Goal: Communication & Community: Answer question/provide support

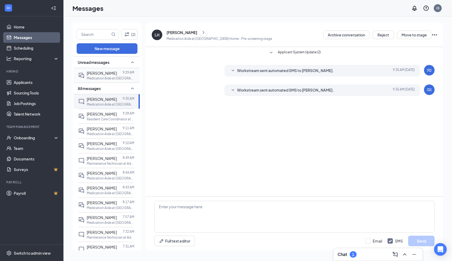
click at [100, 74] on span "[PERSON_NAME]" at bounding box center [102, 73] width 30 height 5
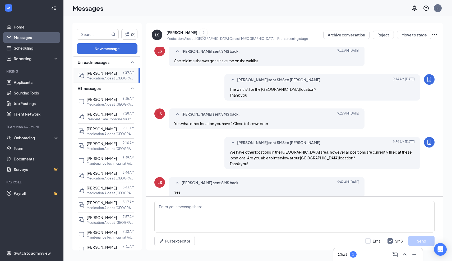
scroll to position [182, 0]
click at [206, 206] on textarea at bounding box center [294, 217] width 280 height 32
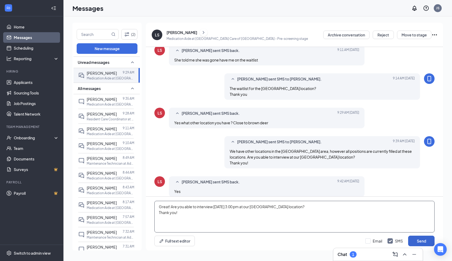
type textarea "Great! Are you able to interview [DATE] 3:00 pm at our [GEOGRAPHIC_DATA] locati…"
click at [432, 239] on button "Send" at bounding box center [421, 241] width 26 height 11
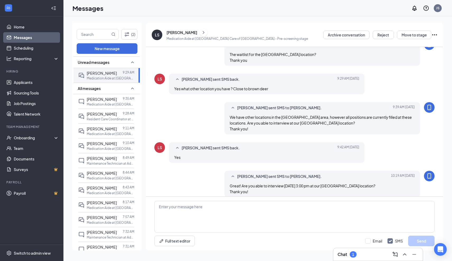
scroll to position [216, 0]
click at [17, 83] on link "Applicants" at bounding box center [36, 82] width 45 height 11
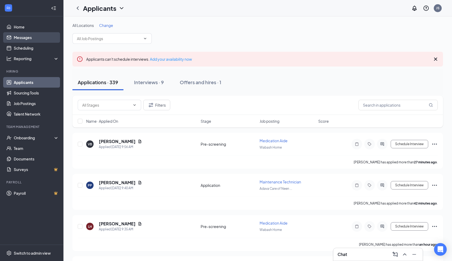
click at [29, 38] on link "Messages" at bounding box center [36, 37] width 45 height 11
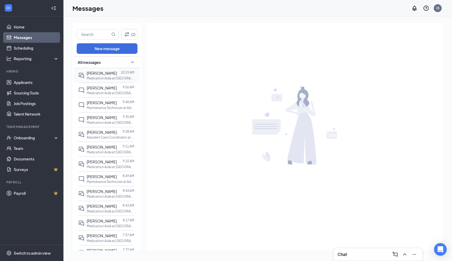
click at [98, 77] on p "Medication Aide at [GEOGRAPHIC_DATA] Care of [GEOGRAPHIC_DATA]" at bounding box center [111, 78] width 48 height 4
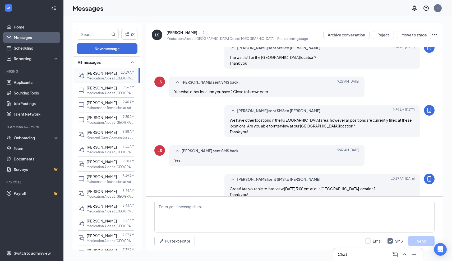
scroll to position [188, 0]
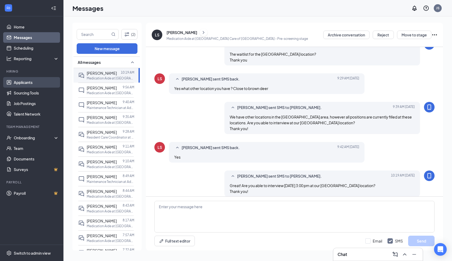
click at [19, 82] on link "Applicants" at bounding box center [36, 82] width 45 height 11
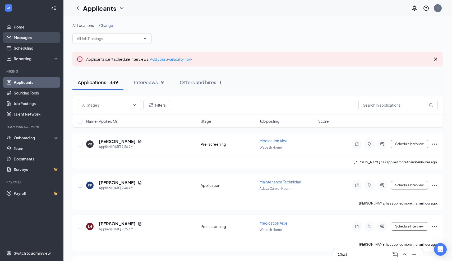
click at [21, 38] on link "Messages" at bounding box center [36, 37] width 45 height 11
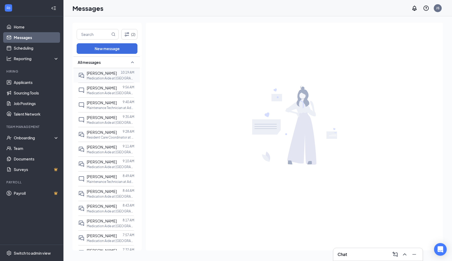
click at [102, 76] on div "[PERSON_NAME]" at bounding box center [102, 73] width 30 height 6
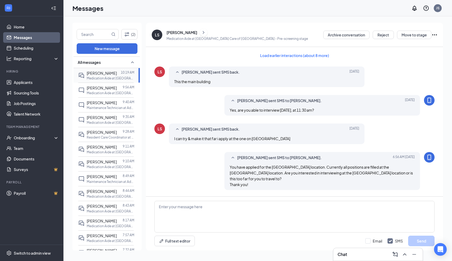
scroll to position [188, 0]
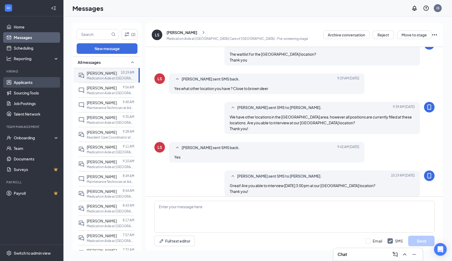
click at [24, 83] on link "Applicants" at bounding box center [36, 82] width 45 height 11
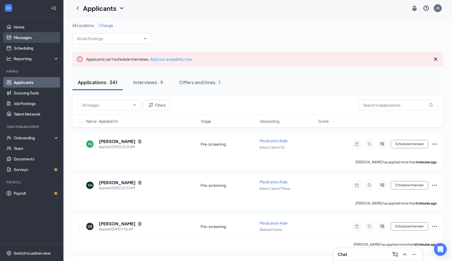
click at [21, 36] on link "Messages" at bounding box center [36, 37] width 45 height 11
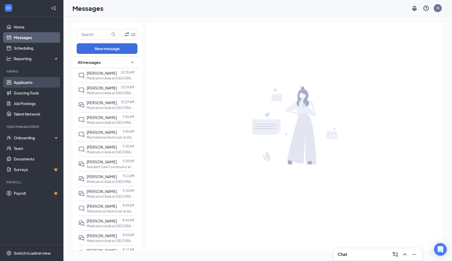
click at [23, 81] on link "Applicants" at bounding box center [36, 82] width 45 height 11
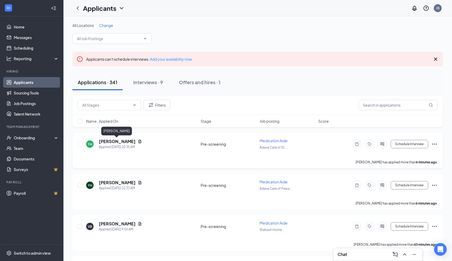
click at [119, 142] on h5 "[PERSON_NAME]" at bounding box center [117, 142] width 37 height 6
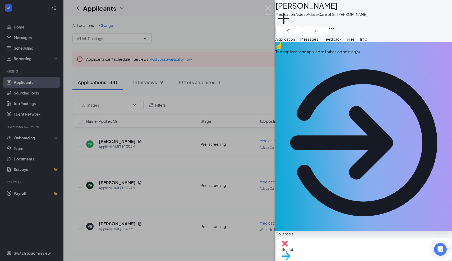
click at [293, 250] on span "Reject" at bounding box center [287, 249] width 11 height 5
type textarea "Applied to other Job Postings."
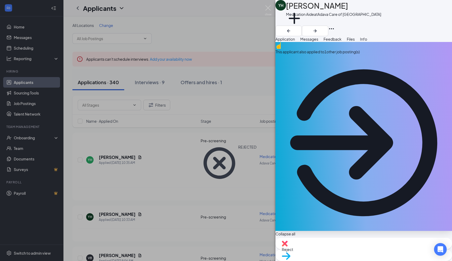
click at [122, 184] on div "YH [PERSON_NAME] Medication Aide at Adava Care of [GEOGRAPHIC_DATA] Add a tag A…" at bounding box center [226, 130] width 452 height 261
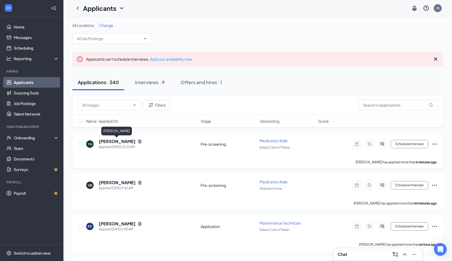
click at [127, 141] on h5 "[PERSON_NAME]" at bounding box center [117, 142] width 37 height 6
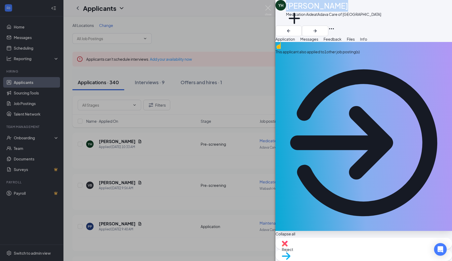
drag, startPoint x: 341, startPoint y: 8, endPoint x: 294, endPoint y: 10, distance: 47.9
click at [293, 10] on div "[PERSON_NAME]" at bounding box center [333, 6] width 95 height 12
copy h1 "[PERSON_NAME]"
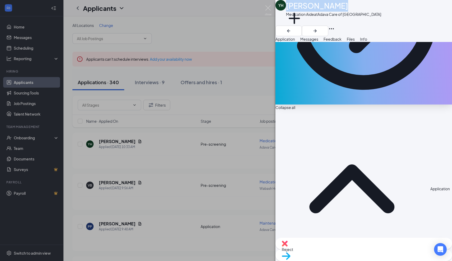
scroll to position [130, 0]
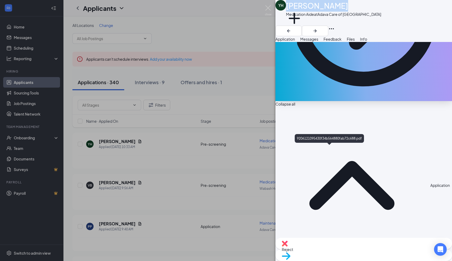
click at [318, 41] on span "Messages" at bounding box center [309, 39] width 18 height 5
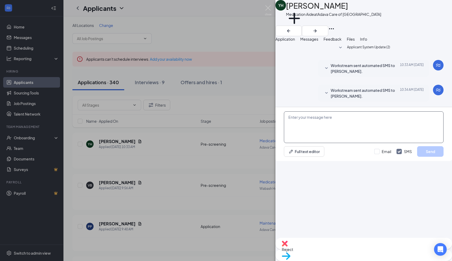
click at [297, 143] on textarea at bounding box center [364, 128] width 160 height 32
paste textarea "Thank you for applying for the Adava Care (Formerly [PERSON_NAME]'s Senior Livi…"
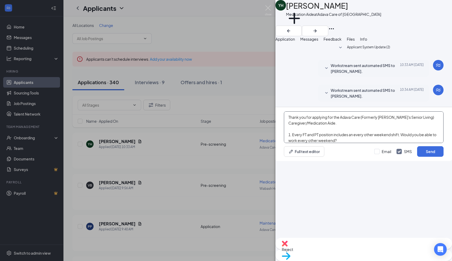
scroll to position [21, 0]
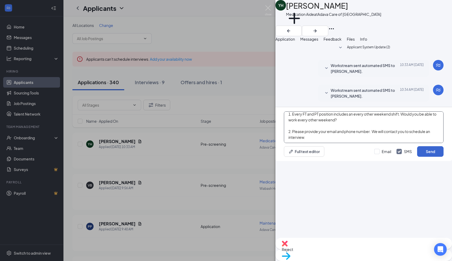
type textarea "Thank you for applying for the Adava Care (Formerly [PERSON_NAME]'s Senior Livi…"
click at [431, 157] on button "Send" at bounding box center [430, 151] width 26 height 11
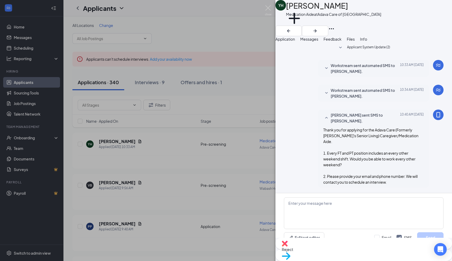
scroll to position [12, 0]
click at [268, 8] on img at bounding box center [268, 10] width 7 height 10
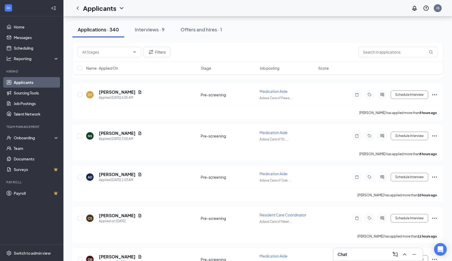
scroll to position [300, 0]
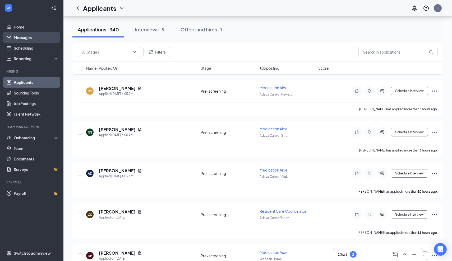
click at [27, 38] on link "Messages" at bounding box center [36, 37] width 45 height 11
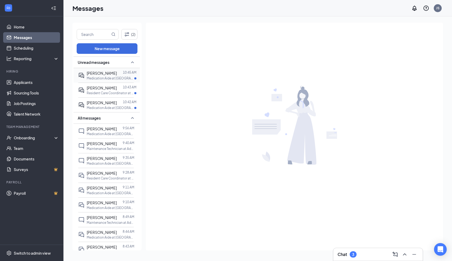
click at [106, 76] on p "Medication Aide at [GEOGRAPHIC_DATA] Care of [GEOGRAPHIC_DATA]" at bounding box center [111, 78] width 48 height 4
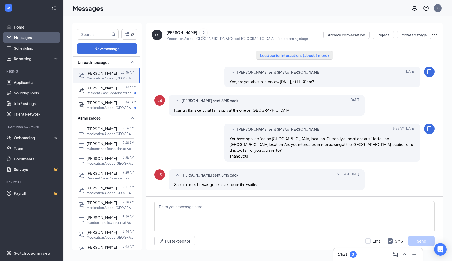
click at [320, 57] on button "Load earlier interactions (about 9 more)" at bounding box center [295, 55] width 78 height 8
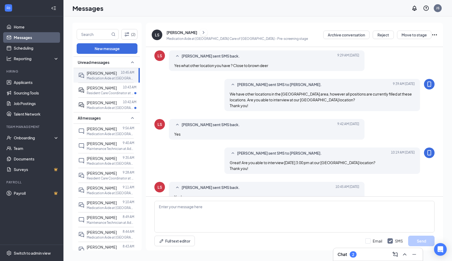
scroll to position [412, 0]
click at [159, 207] on textarea at bounding box center [294, 217] width 280 height 32
paste textarea "A confirmation of your interview will be sent to you shortly to include: Date/T…"
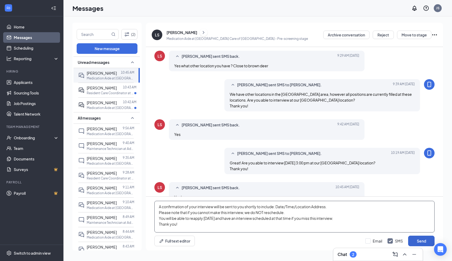
type textarea "A confirmation of your interview will be sent to you shortly to include: Date/T…"
click at [419, 242] on button "Send" at bounding box center [421, 241] width 26 height 11
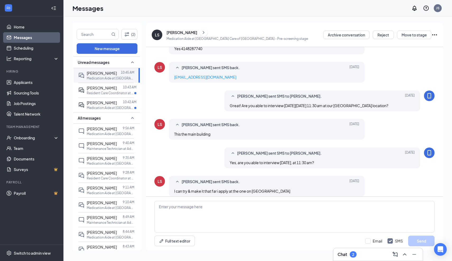
scroll to position [148, 0]
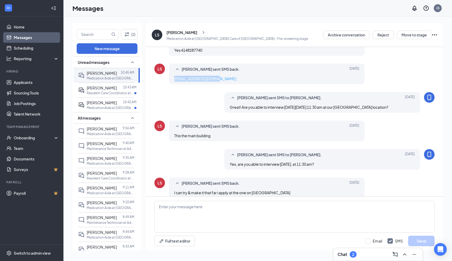
drag, startPoint x: 218, startPoint y: 74, endPoint x: 174, endPoint y: 73, distance: 44.1
click at [174, 76] on div "[EMAIL_ADDRESS][DOMAIN_NAME]" at bounding box center [266, 79] width 185 height 6
copy link "[EMAIL_ADDRESS][DOMAIN_NAME]"
click at [103, 88] on span "[PERSON_NAME]" at bounding box center [102, 88] width 30 height 5
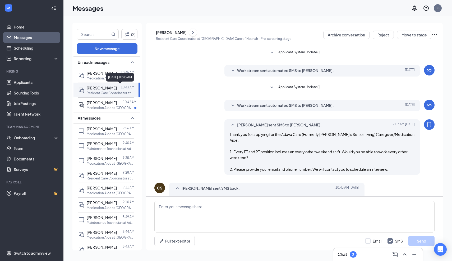
scroll to position [12, 0]
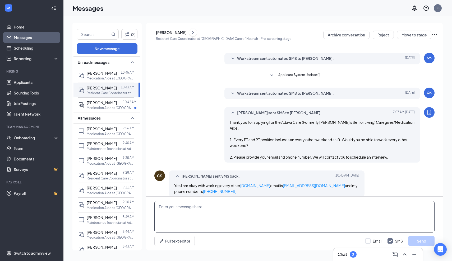
click at [205, 208] on textarea at bounding box center [294, 217] width 280 height 32
click at [203, 208] on textarea "Great! Are you able to inteview next week" at bounding box center [294, 217] width 280 height 32
click at [232, 207] on textarea "Great! Are you able to interview next week" at bounding box center [294, 217] width 280 height 32
type textarea "Great! Are you able to interview [DATE][DATE] 2:00 pm at our [GEOGRAPHIC_DATA] …"
click at [430, 241] on button "Send" at bounding box center [421, 241] width 26 height 11
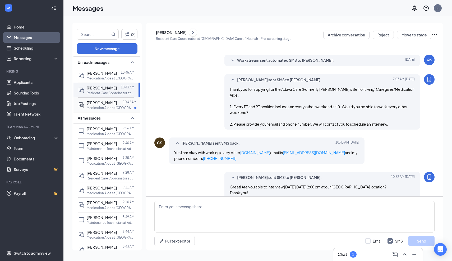
scroll to position [47, 0]
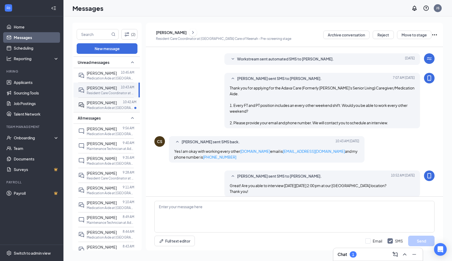
click at [108, 104] on span "[PERSON_NAME]" at bounding box center [102, 102] width 30 height 5
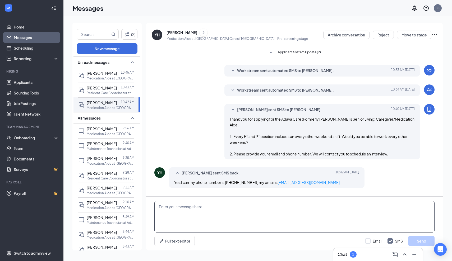
click at [201, 209] on textarea at bounding box center [294, 217] width 280 height 32
type textarea "Great! Are you able to interview [DATE][DATE] 11:00 am at our [GEOGRAPHIC_DATA]…"
click at [415, 241] on button "Send" at bounding box center [421, 241] width 26 height 11
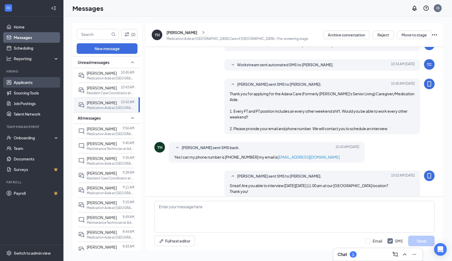
click at [23, 83] on link "Applicants" at bounding box center [36, 82] width 45 height 11
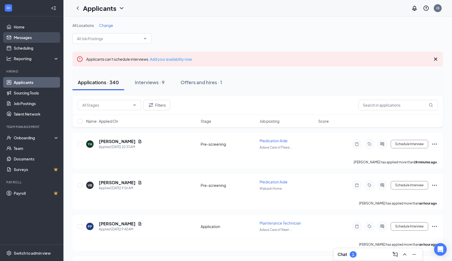
click at [21, 38] on link "Messages" at bounding box center [36, 37] width 45 height 11
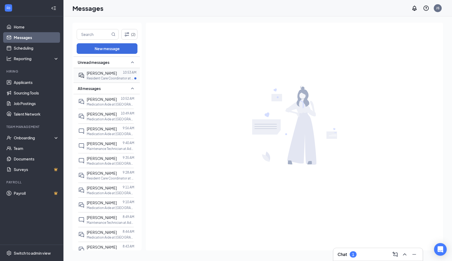
click at [101, 73] on span "[PERSON_NAME]" at bounding box center [102, 73] width 30 height 5
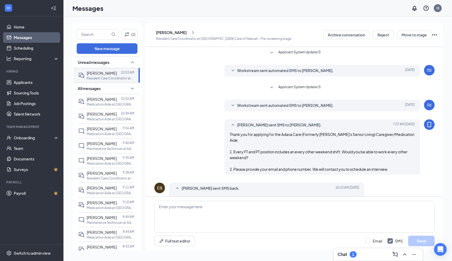
scroll to position [75, 0]
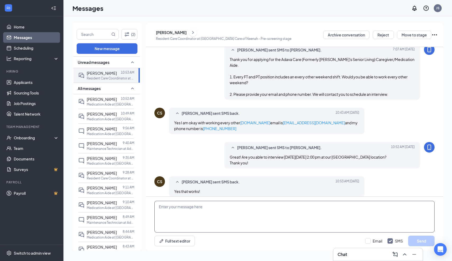
click at [159, 209] on textarea at bounding box center [294, 217] width 280 height 32
paste textarea "A confirmation of your interview will be sent to you shortly to include: Date/T…"
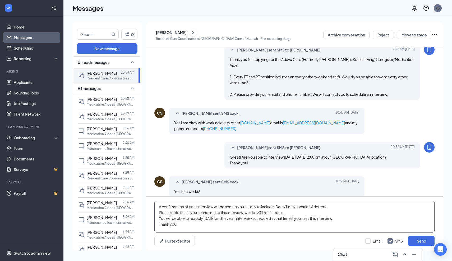
click at [245, 207] on textarea "A confirmation of your interview will be sent to you shortly to include: Date/T…" at bounding box center [294, 217] width 280 height 32
type textarea "A confirmation of your interview will be sent to your email shortly to include:…"
click at [420, 244] on button "Send" at bounding box center [421, 241] width 26 height 11
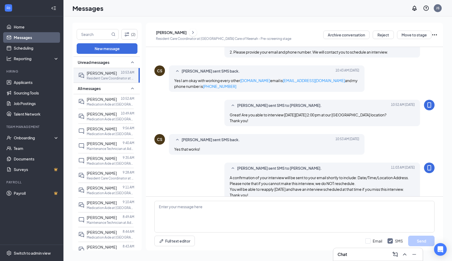
scroll to position [121, 0]
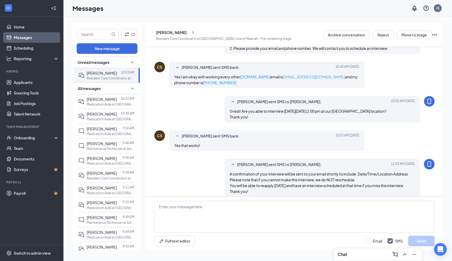
drag, startPoint x: 328, startPoint y: 72, endPoint x: 277, endPoint y: 69, distance: 50.5
click at [277, 75] on span "Yes I am okay with working every other [DOMAIN_NAME] email is [EMAIL_ADDRESS][D…" at bounding box center [265, 80] width 183 height 11
copy span "[EMAIL_ADDRESS][DOMAIN_NAME]"
click at [20, 85] on link "Applicants" at bounding box center [36, 82] width 45 height 11
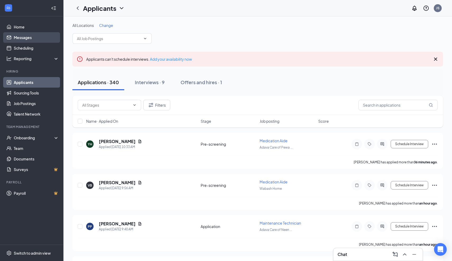
click at [22, 37] on link "Messages" at bounding box center [36, 37] width 45 height 11
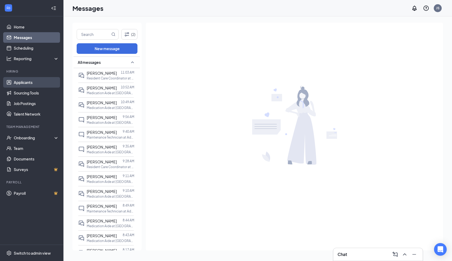
click at [21, 80] on link "Applicants" at bounding box center [36, 82] width 45 height 11
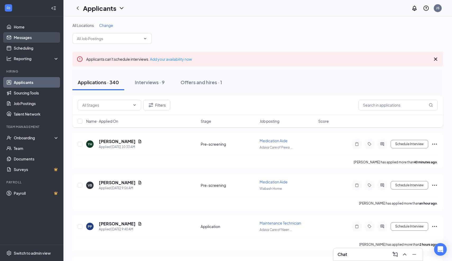
click at [20, 39] on link "Messages" at bounding box center [36, 37] width 45 height 11
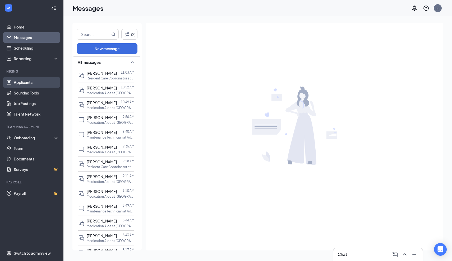
click at [21, 81] on link "Applicants" at bounding box center [36, 82] width 45 height 11
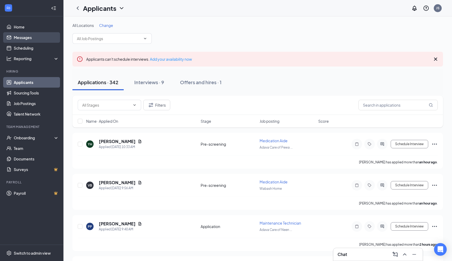
click at [20, 39] on link "Messages" at bounding box center [36, 37] width 45 height 11
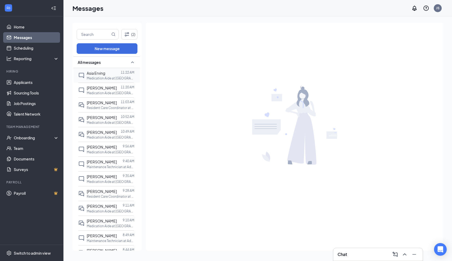
click at [98, 74] on span "Asia Erving" at bounding box center [96, 73] width 18 height 5
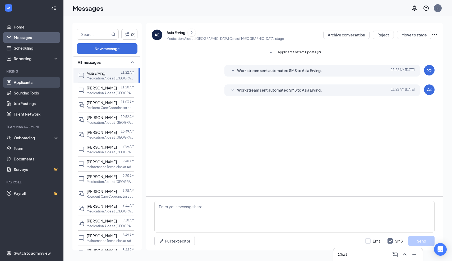
click at [27, 82] on link "Applicants" at bounding box center [36, 82] width 45 height 11
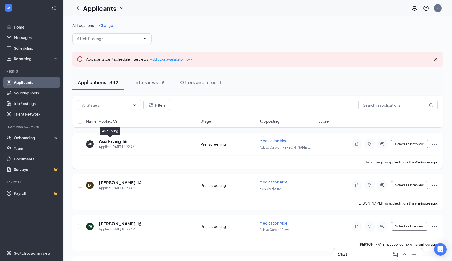
click at [113, 143] on h5 "Asia Erving" at bounding box center [110, 142] width 22 height 6
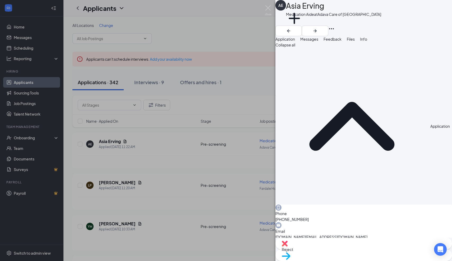
drag, startPoint x: 349, startPoint y: 68, endPoint x: 302, endPoint y: 8, distance: 76.4
click at [302, 8] on div "AE Asia Erving Medication Aide at [GEOGRAPHIC_DATA] Care of [GEOGRAPHIC_DATA] A…" at bounding box center [363, 130] width 176 height 261
drag, startPoint x: 330, startPoint y: 10, endPoint x: 292, endPoint y: 10, distance: 37.8
click at [292, 10] on div "AE Asia Erving Medication Aide at [GEOGRAPHIC_DATA] Care of [GEOGRAPHIC_DATA] A…" at bounding box center [363, 13] width 176 height 26
copy h1 "Asia Erving"
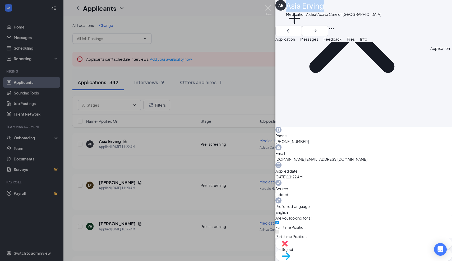
scroll to position [80, 0]
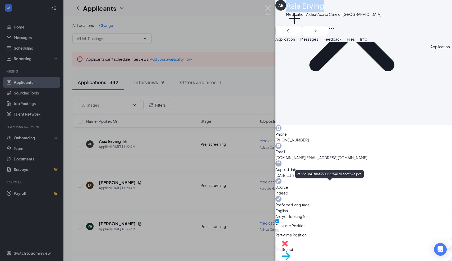
click at [318, 41] on span "Messages" at bounding box center [309, 39] width 18 height 5
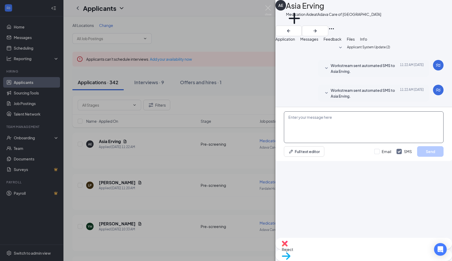
click at [292, 143] on textarea at bounding box center [364, 128] width 160 height 32
paste textarea "Thank you for applying for the Adava Care (Formerly [PERSON_NAME]'s Senior Livi…"
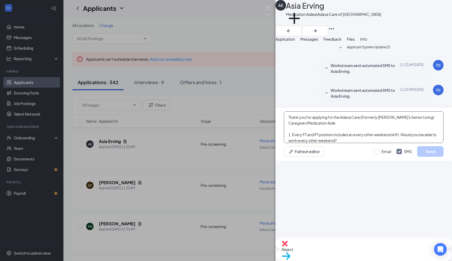
scroll to position [21, 0]
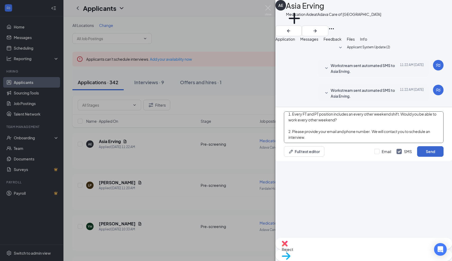
type textarea "Thank you for applying for the Adava Care (Formerly [PERSON_NAME]'s Senior Livi…"
click at [426, 157] on button "Send" at bounding box center [430, 151] width 26 height 11
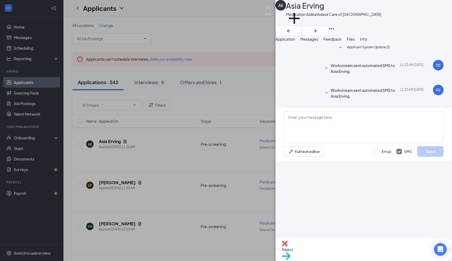
scroll to position [6, 0]
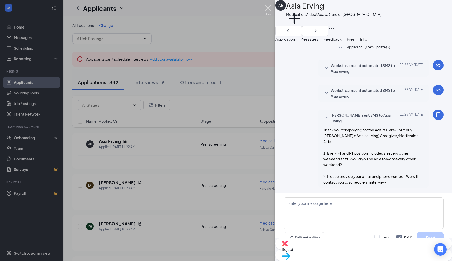
click at [268, 8] on img at bounding box center [268, 10] width 7 height 10
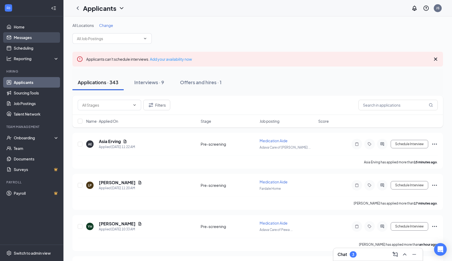
click at [21, 39] on link "Messages" at bounding box center [36, 37] width 45 height 11
